Goal: Task Accomplishment & Management: Manage account settings

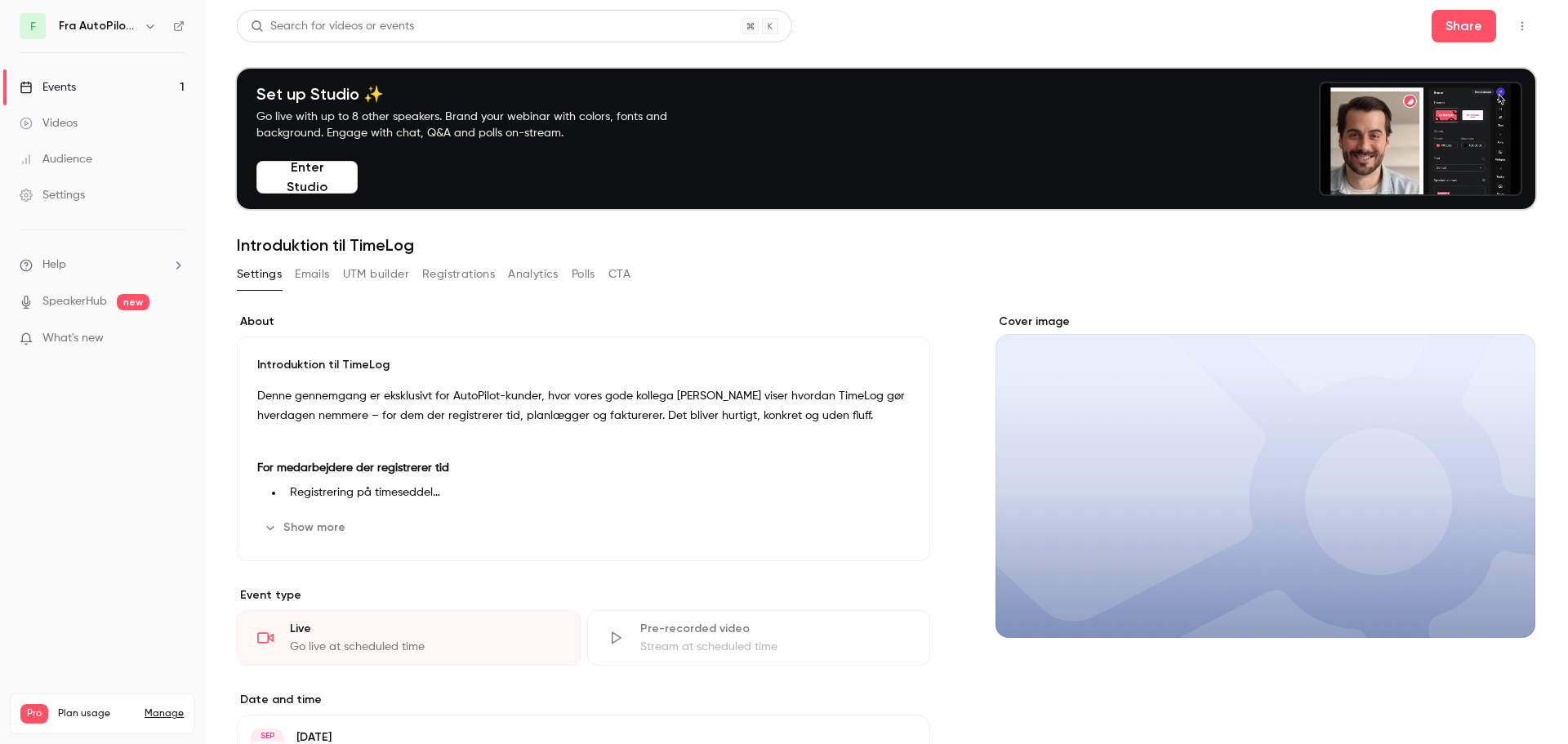
click at [98, 81] on link "Events 1" at bounding box center [101, 88] width 204 height 36
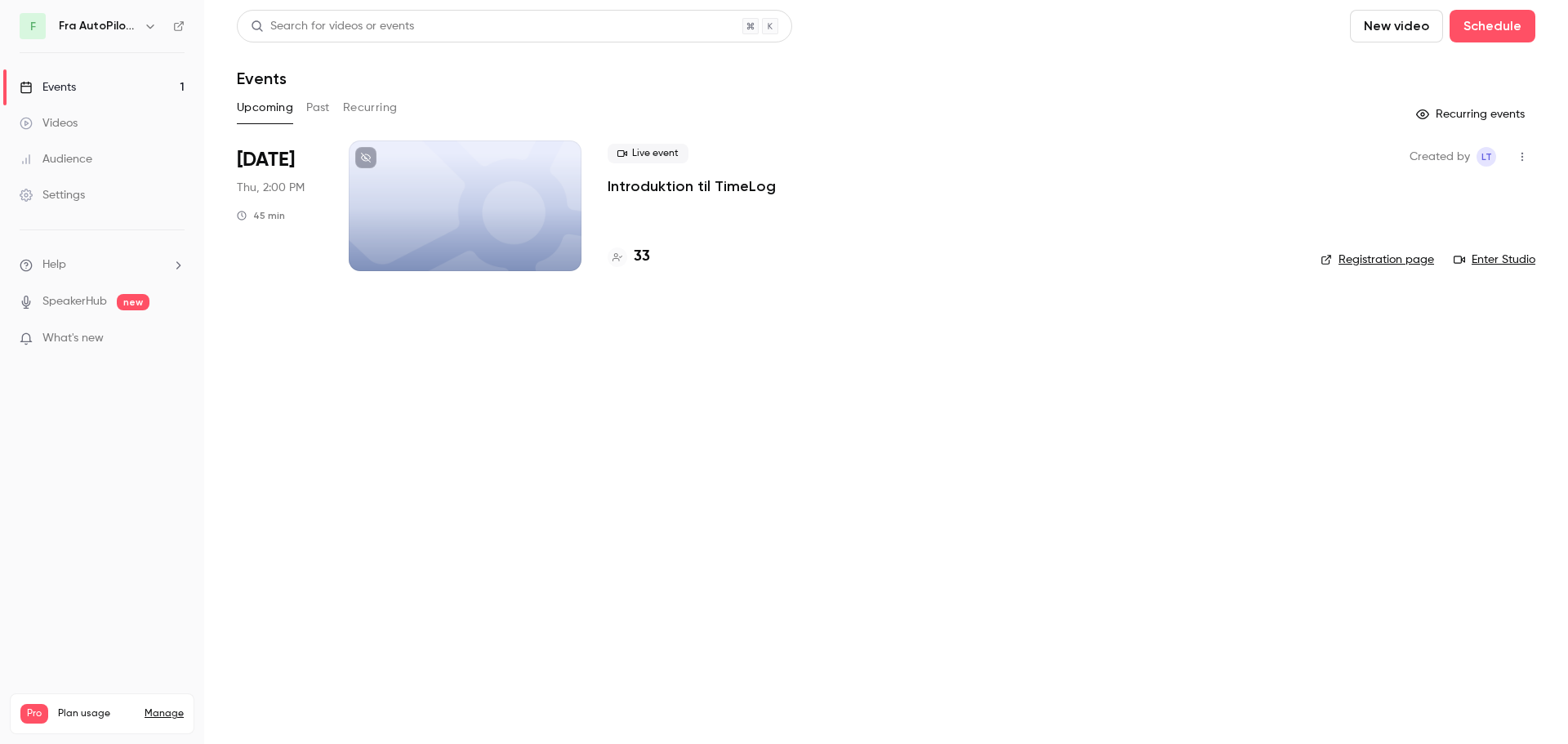
click at [718, 184] on p "Introduktion til TimeLog" at bounding box center [692, 186] width 168 height 19
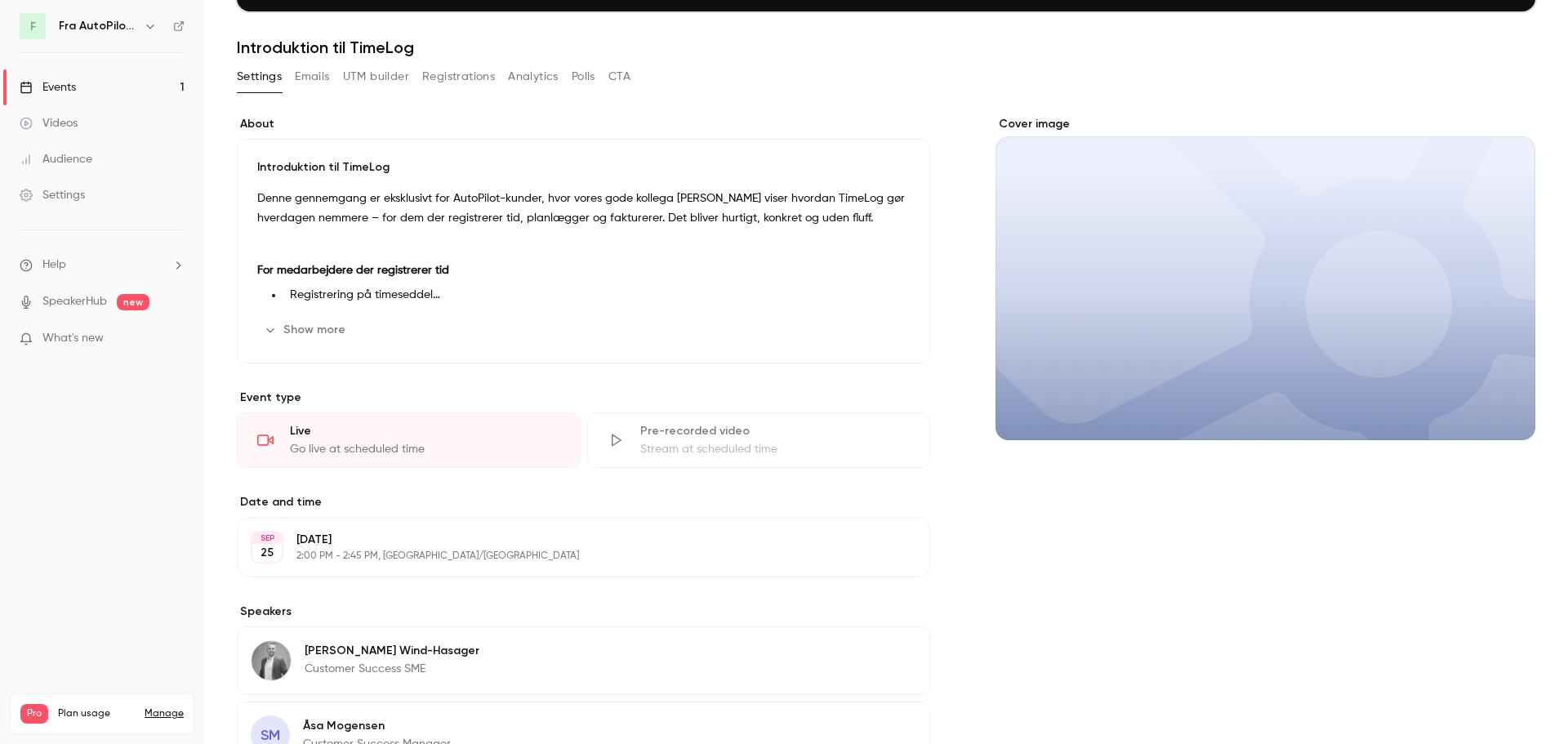
scroll to position [203, 0]
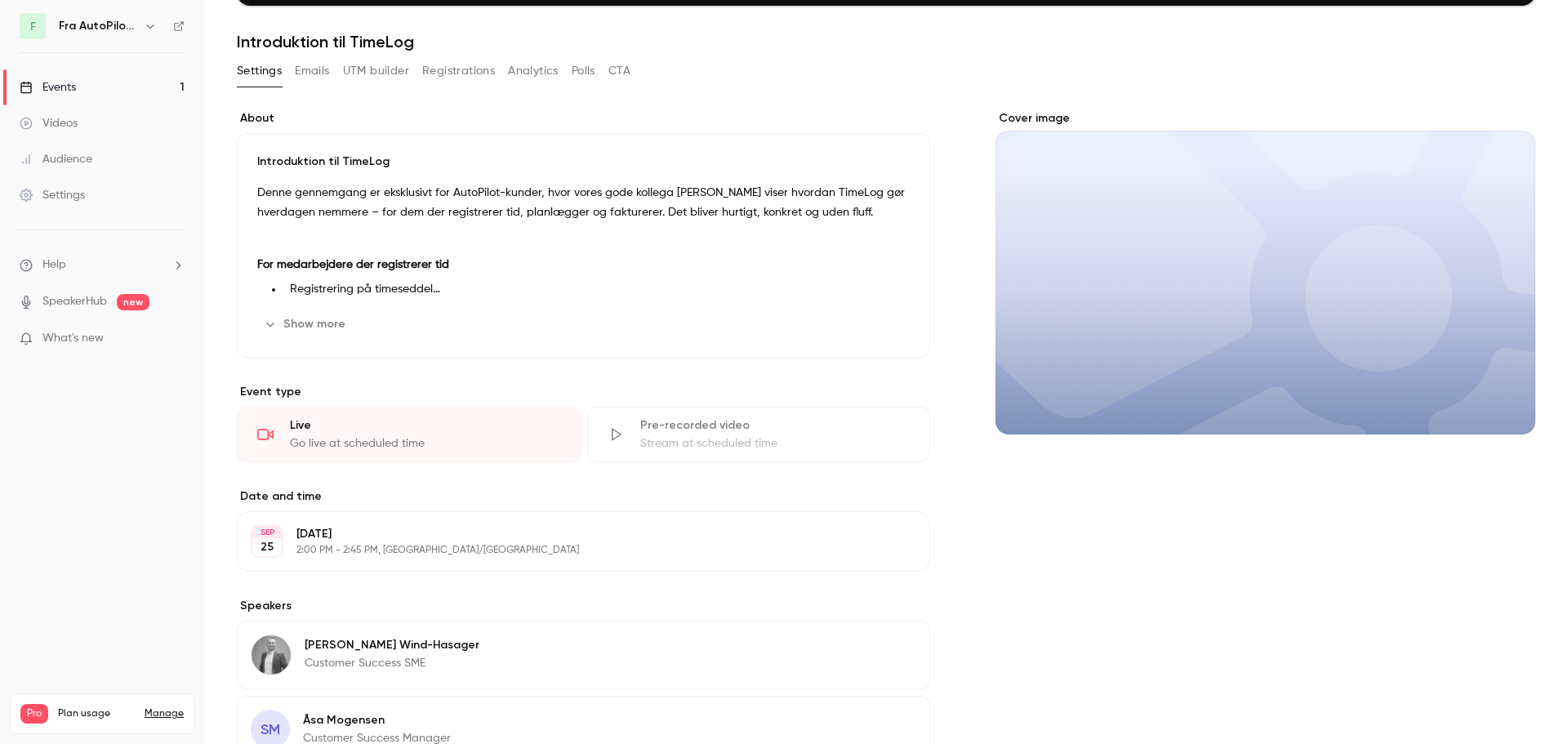
click at [309, 67] on button "Emails" at bounding box center [312, 71] width 34 height 26
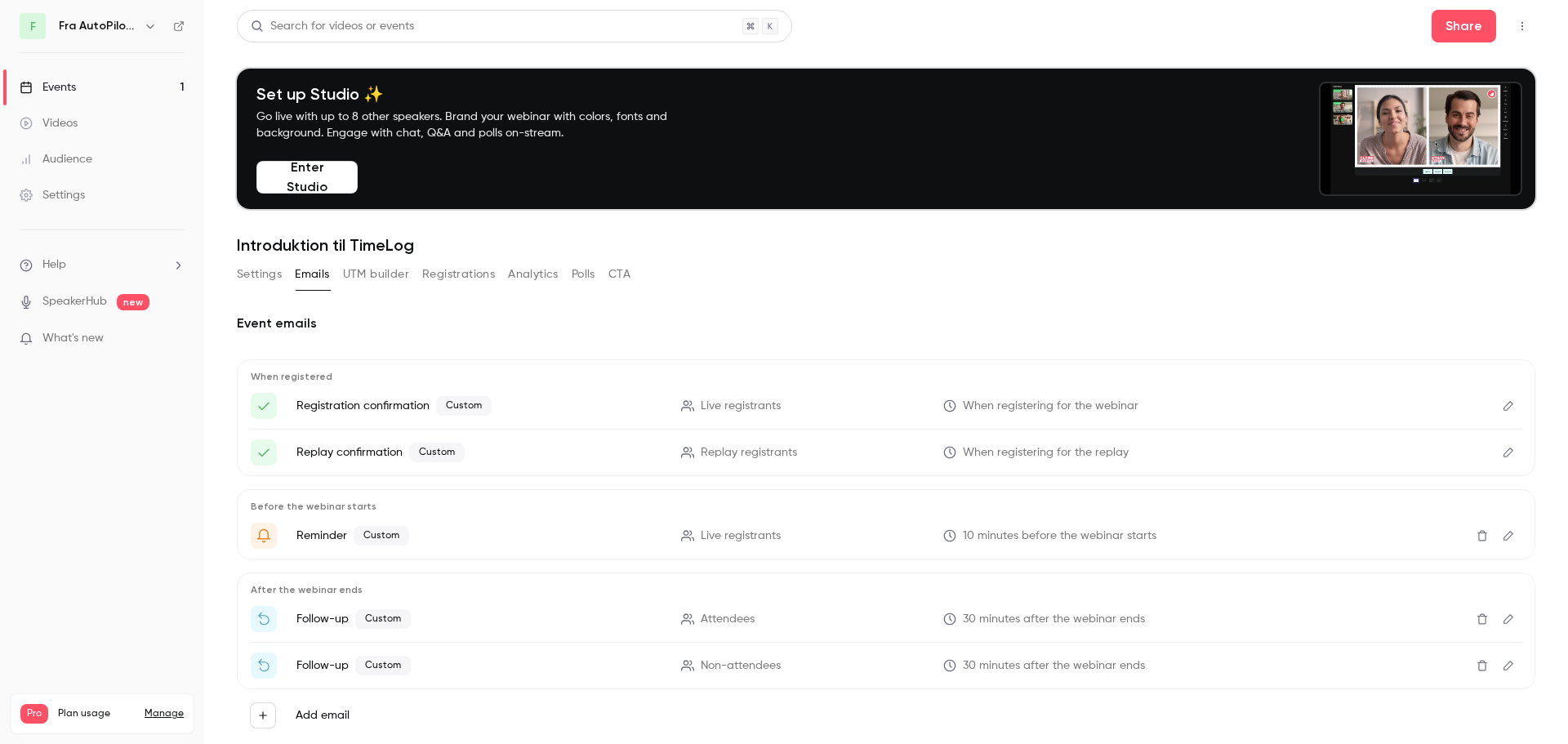
scroll to position [40, 0]
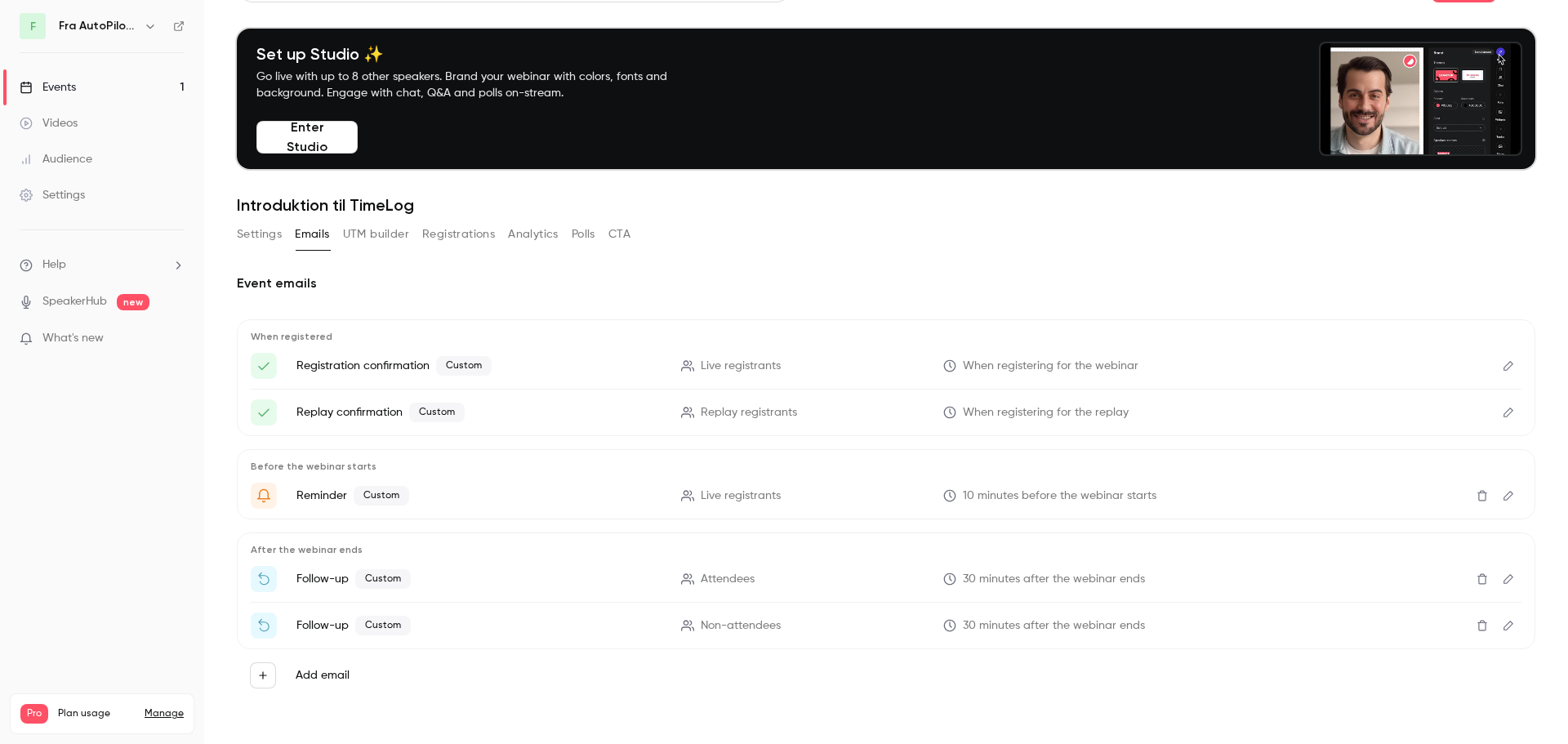
click at [1216, 511] on div "Before the webinar starts Reminder Custom Live registrants 10 minutes before th…" at bounding box center [885, 484] width 1298 height 70
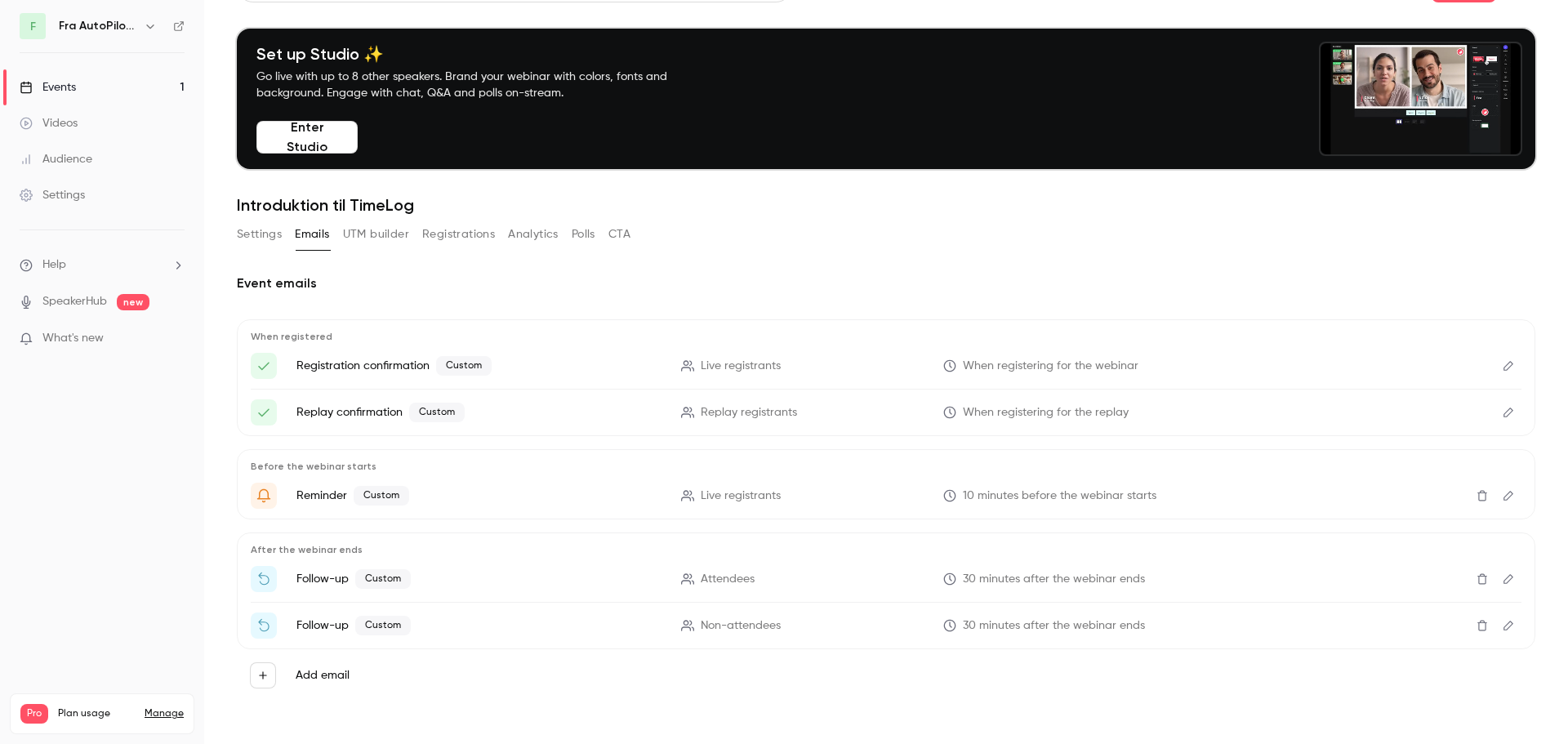
click at [1503, 580] on icon "Edit" at bounding box center [1508, 579] width 10 height 10
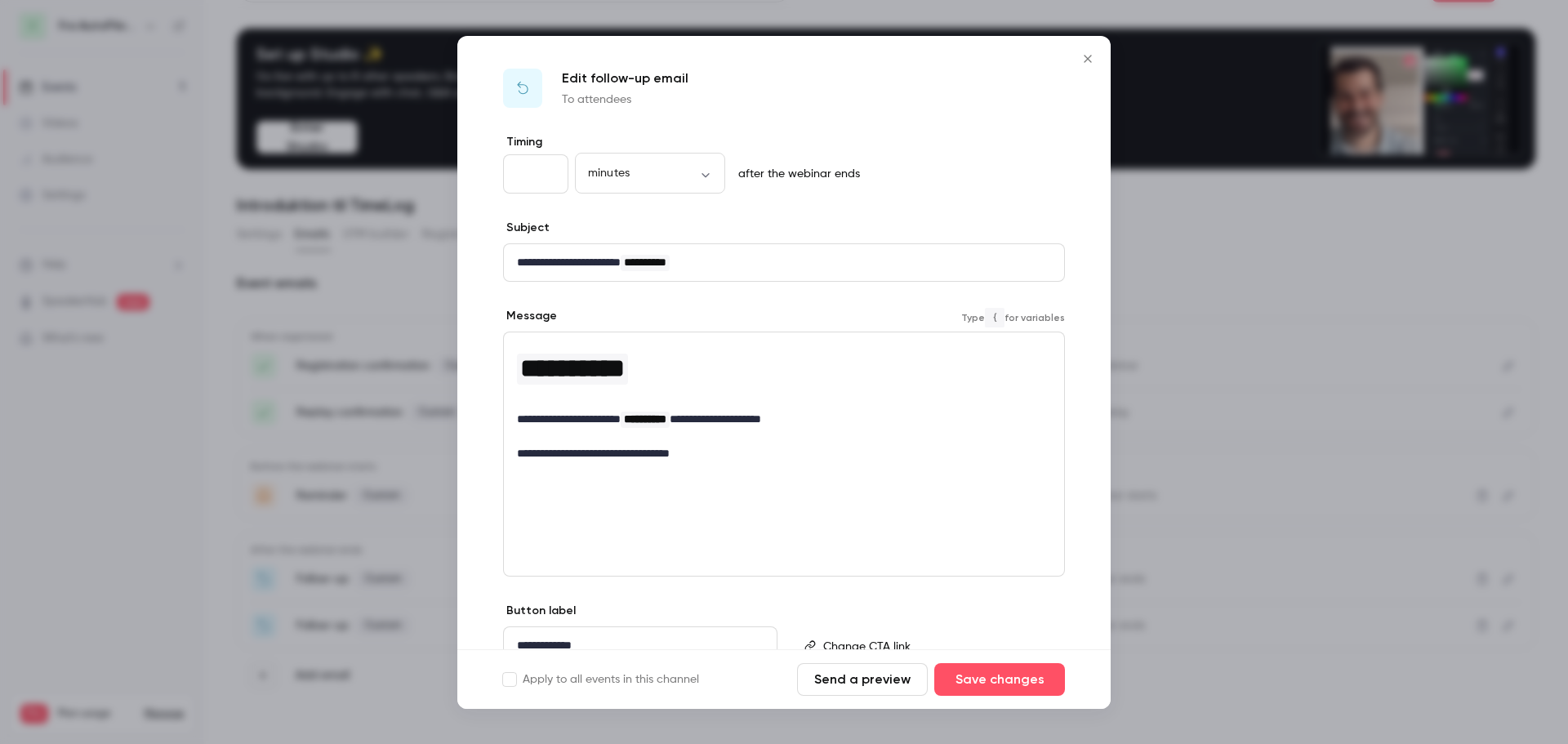
click at [753, 457] on p "**********" at bounding box center [777, 454] width 522 height 17
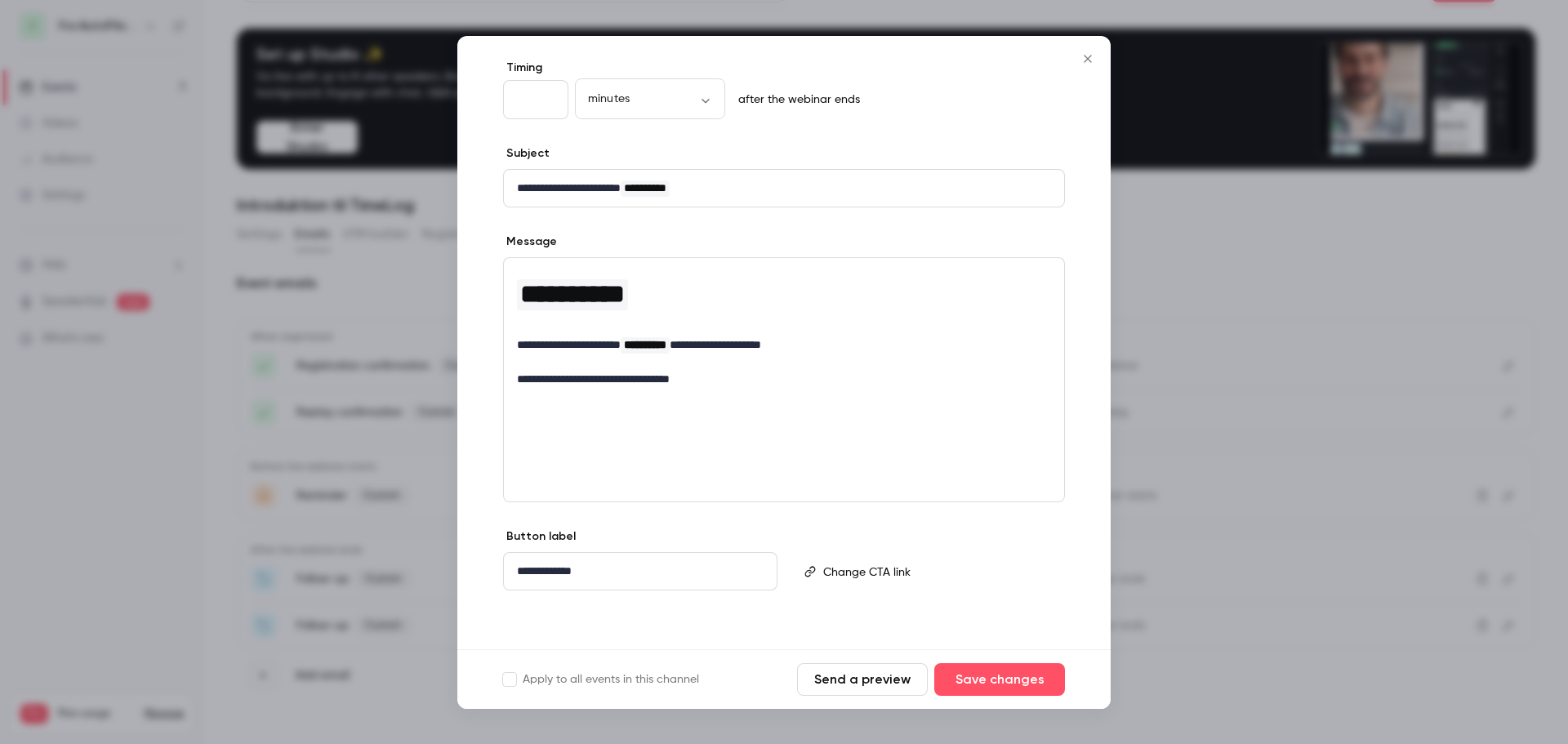
click at [1090, 58] on icon "Close" at bounding box center [1087, 59] width 19 height 13
